Goal: Task Accomplishment & Management: Complete application form

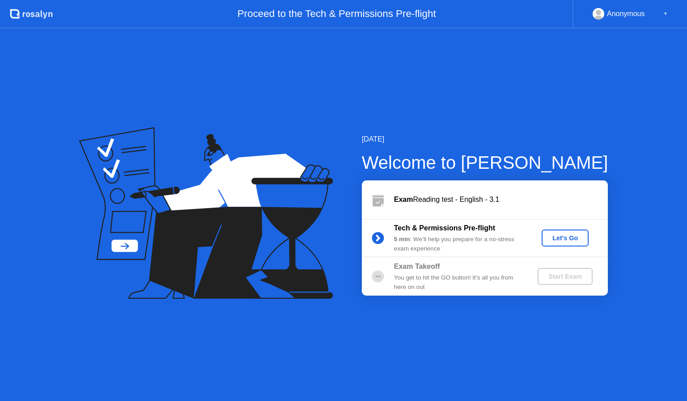
click at [581, 99] on div "[DATE] Welcome to [PERSON_NAME] Exam Reading test - English - 3.1 Tech & Permis…" at bounding box center [343, 215] width 687 height 373
click at [554, 239] on div "Let's Go" at bounding box center [565, 238] width 40 height 7
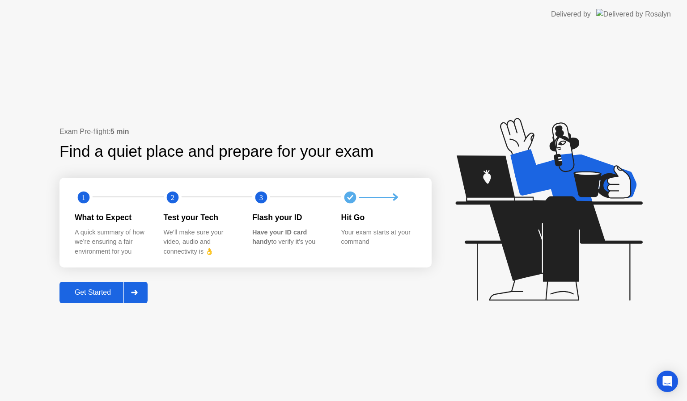
click at [303, 282] on div "Exam Pre-flight: 5 min Find a quiet place and prepare for your exam 1 2 3 What …" at bounding box center [245, 214] width 372 height 177
click at [256, 358] on div "Exam Pre-flight: 5 min Find a quiet place and prepare for your exam 1 2 3 What …" at bounding box center [343, 215] width 687 height 373
click at [299, 302] on div "Exam Pre-flight: 5 min Find a quiet place and prepare for your exam 1 2 3 What …" at bounding box center [245, 214] width 372 height 177
click at [217, 304] on div "Exam Pre-flight: 5 min Find a quiet place and prepare for your exam 1 2 3 What …" at bounding box center [343, 215] width 687 height 373
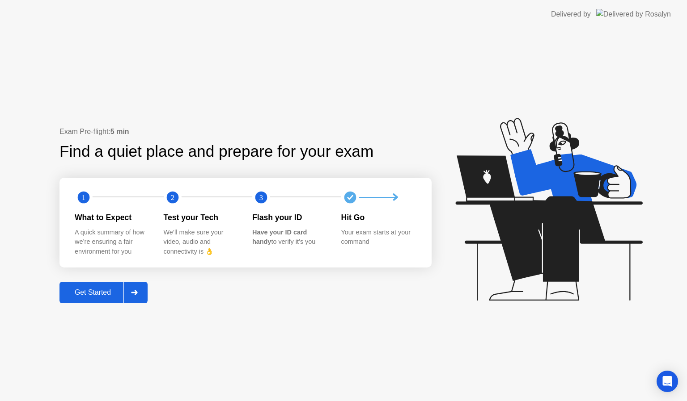
click at [217, 304] on div "Exam Pre-flight: 5 min Find a quiet place and prepare for your exam 1 2 3 What …" at bounding box center [343, 215] width 687 height 373
click at [95, 289] on div "Get Started" at bounding box center [92, 293] width 61 height 8
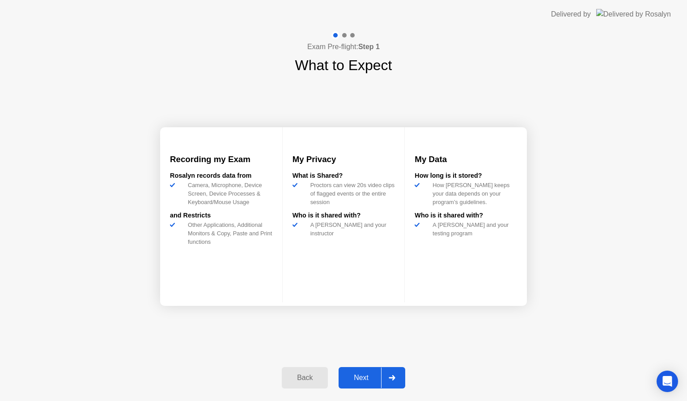
click at [361, 375] on div "Next" at bounding box center [361, 378] width 40 height 8
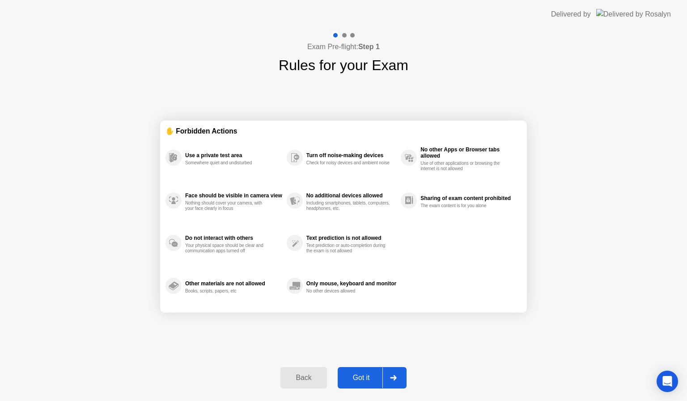
click at [361, 375] on div "Got it" at bounding box center [361, 378] width 42 height 8
select select "**********"
select select "*******"
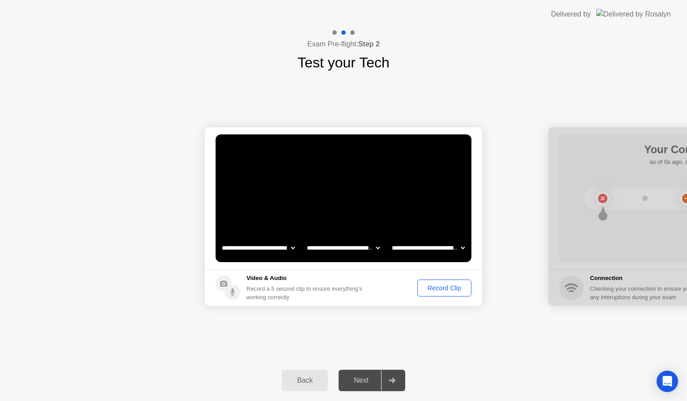
click at [437, 286] on div "Record Clip" at bounding box center [444, 288] width 48 height 7
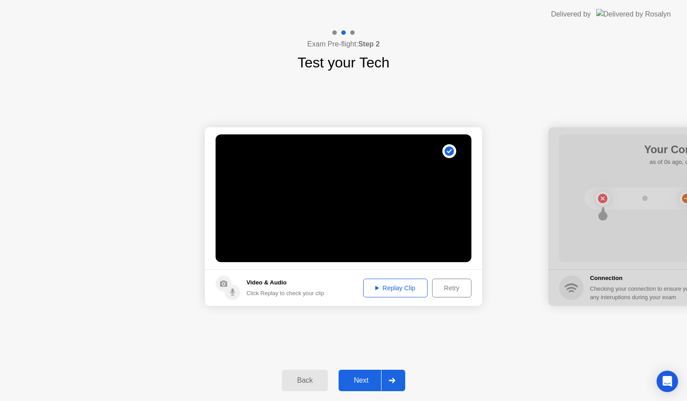
click at [356, 377] on div "Next" at bounding box center [361, 381] width 40 height 8
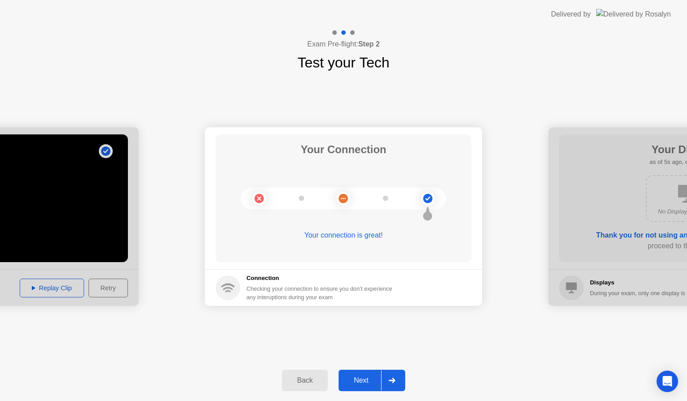
click at [358, 379] on div "Next" at bounding box center [361, 381] width 40 height 8
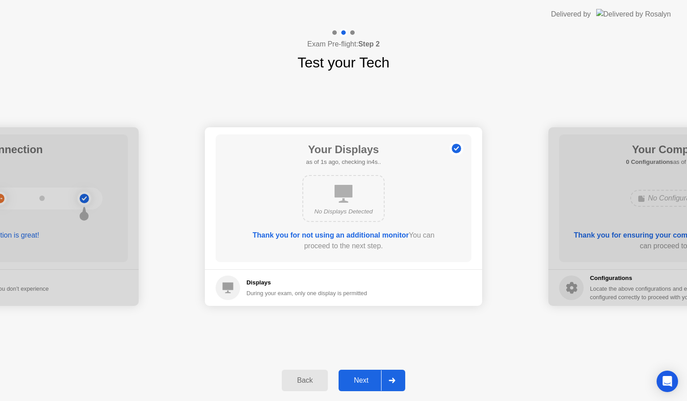
click at [357, 377] on div "Next" at bounding box center [361, 381] width 40 height 8
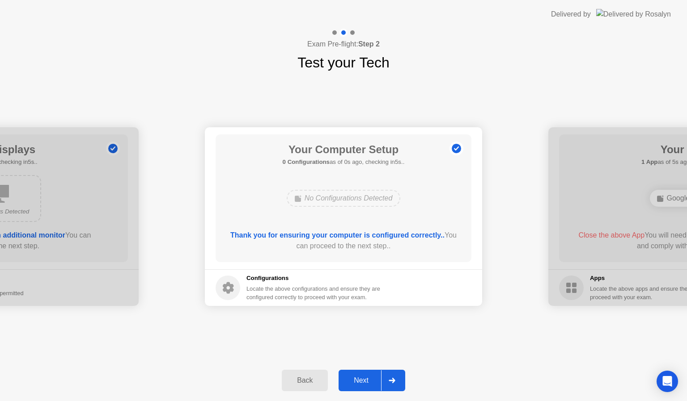
click at [357, 377] on div "Next" at bounding box center [361, 381] width 40 height 8
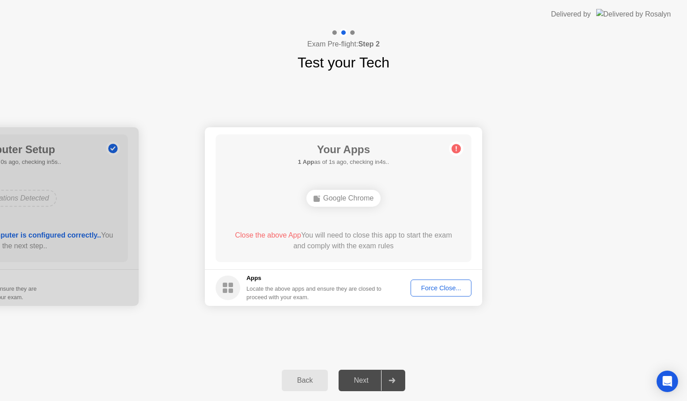
click at [437, 286] on div "Force Close..." at bounding box center [440, 288] width 55 height 7
click at [428, 287] on div "Force Close..." at bounding box center [440, 288] width 55 height 7
click at [435, 288] on div "Force Close..." at bounding box center [440, 288] width 55 height 7
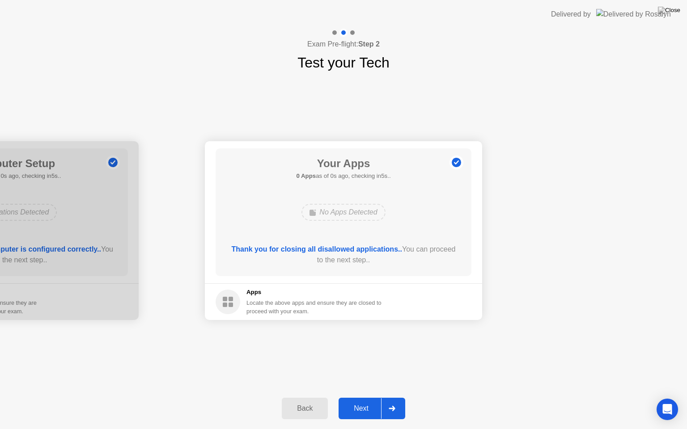
click at [364, 261] on div "Thank you for closing all disallowed applications.. You can proceed to the next…" at bounding box center [343, 254] width 230 height 21
click at [364, 401] on div "Next" at bounding box center [361, 408] width 40 height 8
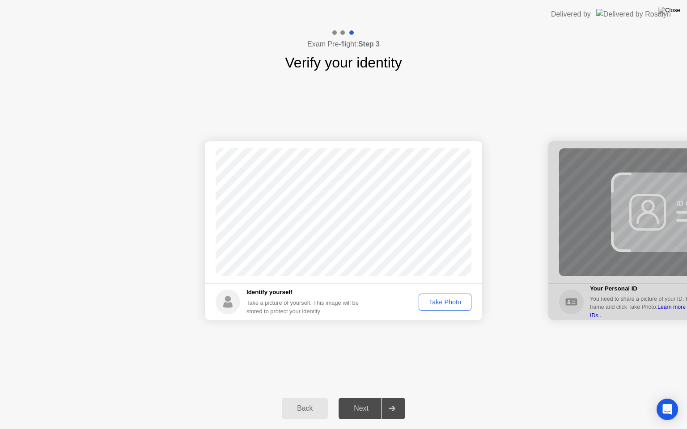
click at [442, 301] on div "Take Photo" at bounding box center [444, 302] width 46 height 7
click at [367, 401] on div "Next" at bounding box center [361, 408] width 40 height 8
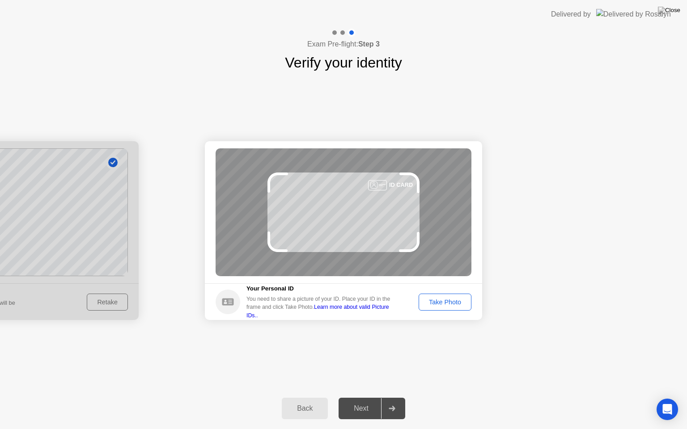
click at [365, 401] on div "Next" at bounding box center [361, 408] width 40 height 8
click at [435, 296] on button "Take Photo" at bounding box center [444, 302] width 53 height 17
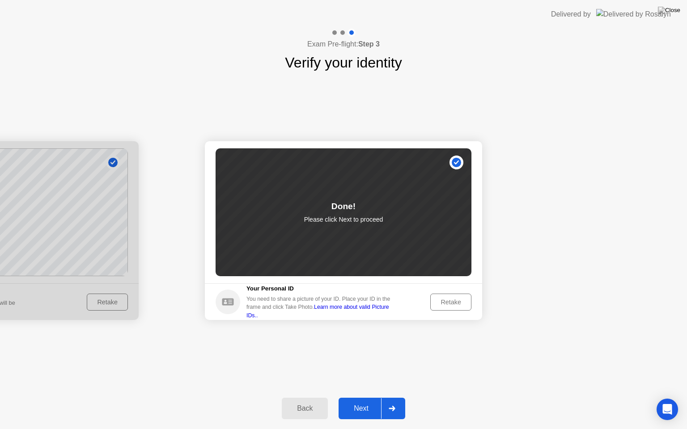
click at [354, 401] on div "Next" at bounding box center [361, 408] width 40 height 8
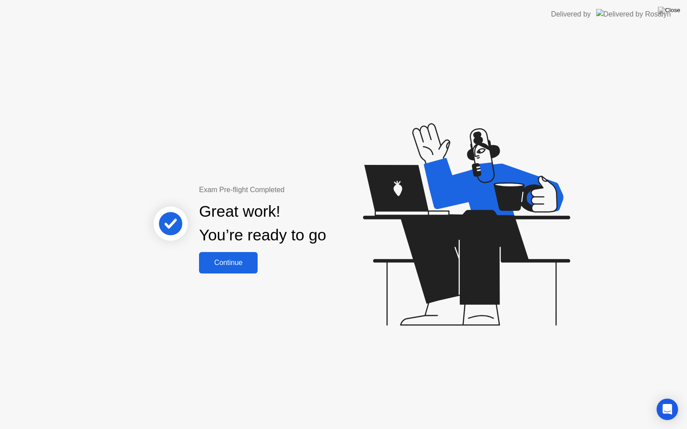
click at [234, 265] on div "Continue" at bounding box center [228, 263] width 53 height 8
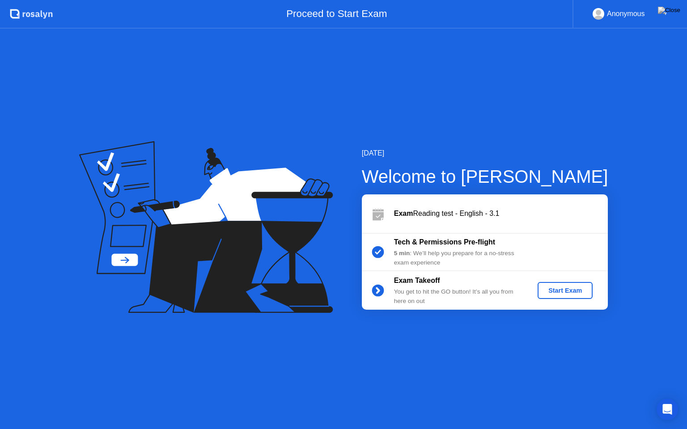
click at [561, 292] on div "Start Exam" at bounding box center [565, 290] width 48 height 7
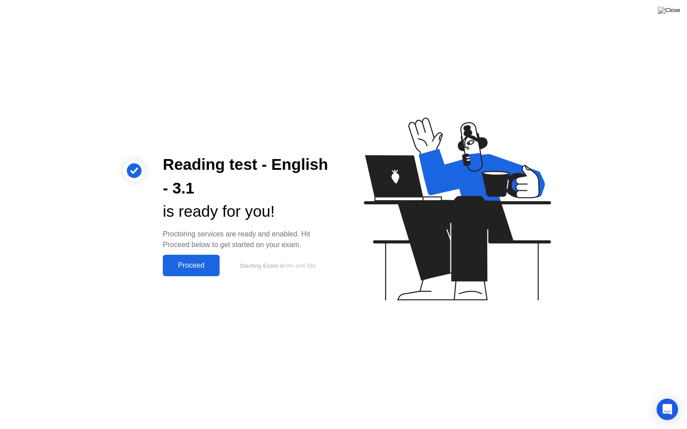
click at [198, 259] on button "Proceed" at bounding box center [191, 265] width 57 height 21
